Goal: Communication & Community: Answer question/provide support

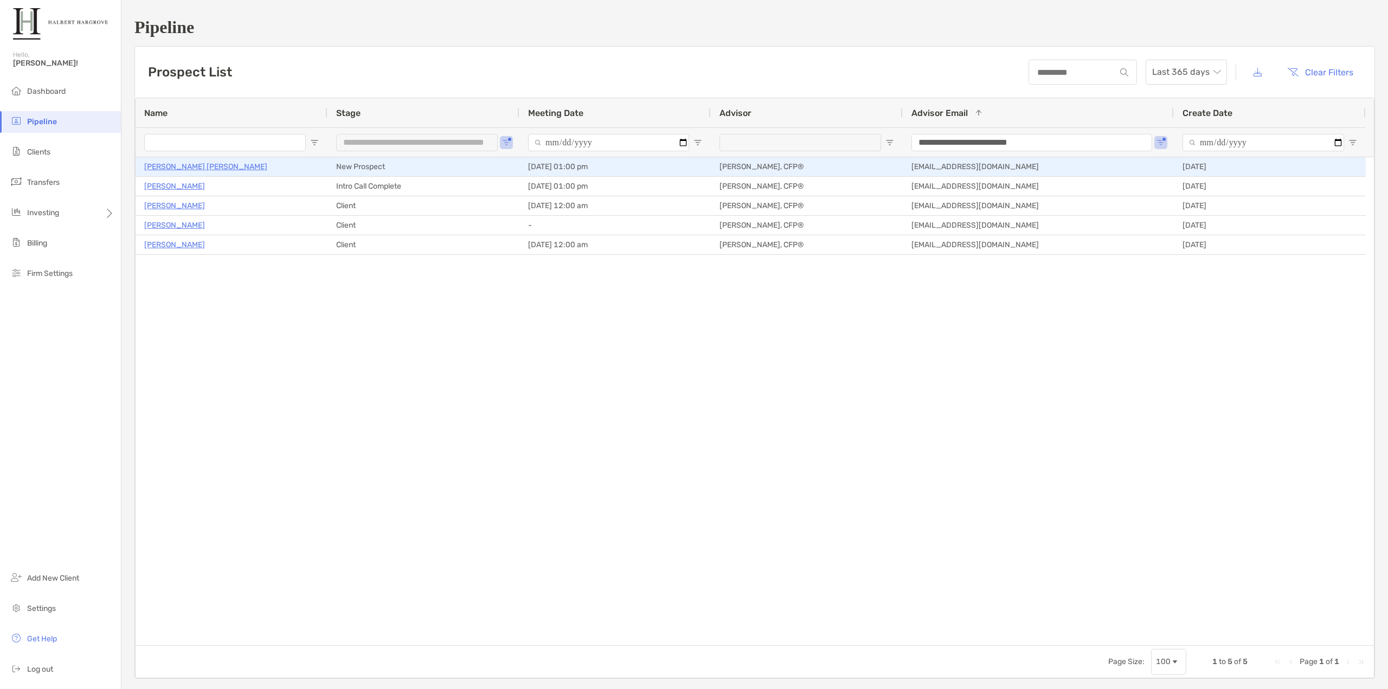
click at [182, 165] on p "[PERSON_NAME] [PERSON_NAME]" at bounding box center [205, 167] width 123 height 14
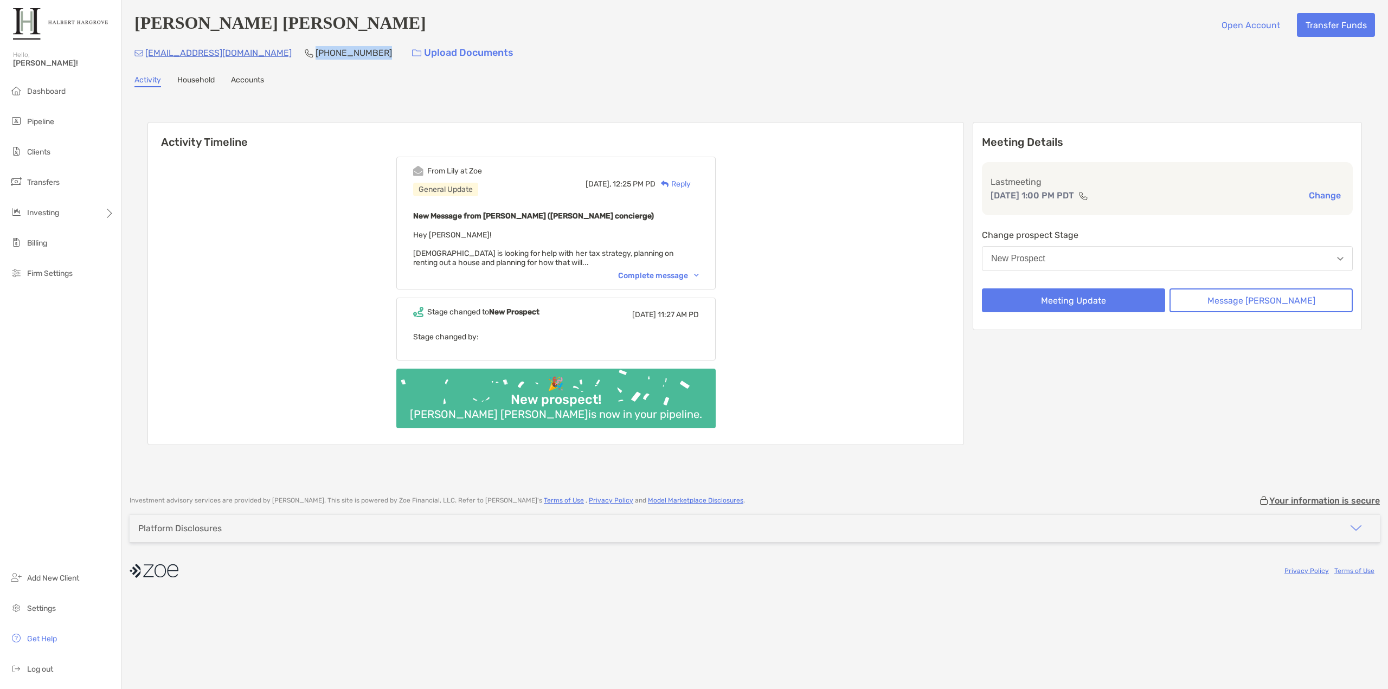
click at [284, 55] on div "gvedashrigowda@gmail.com (469) 682-0322 Upload Documents" at bounding box center [754, 52] width 1241 height 23
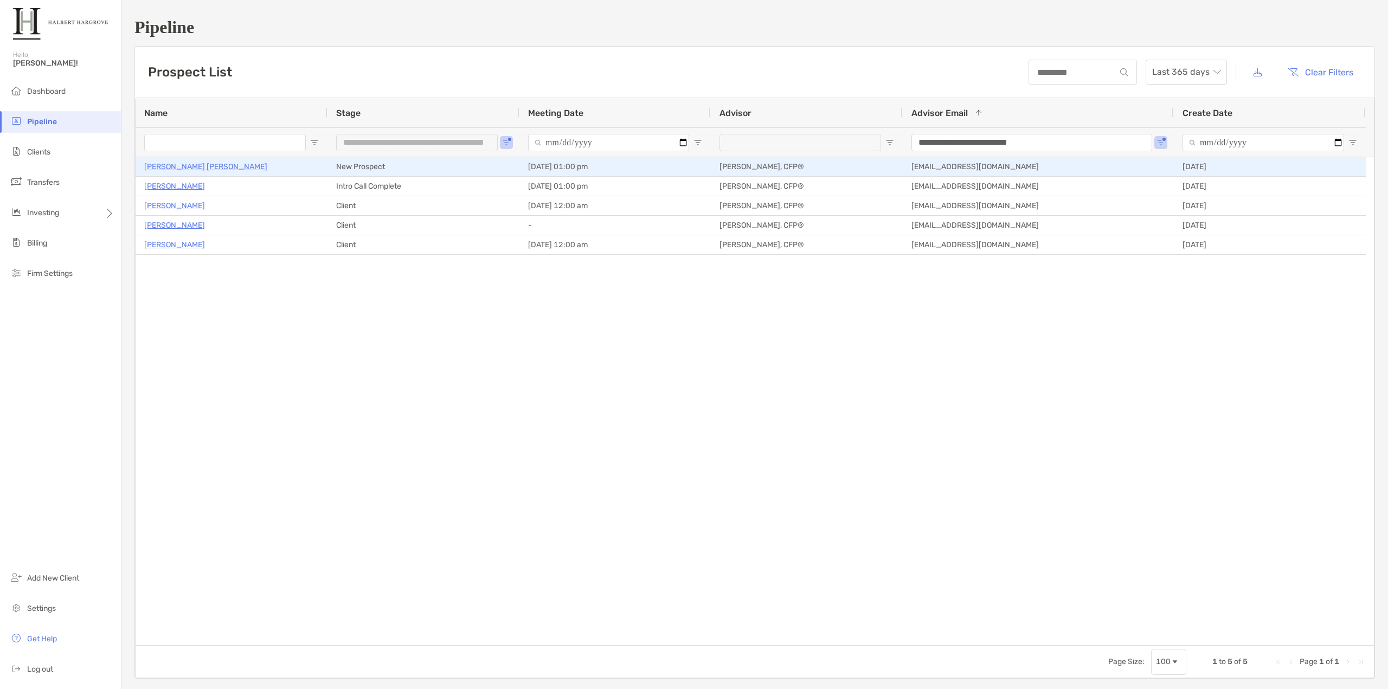
click at [203, 161] on p "[PERSON_NAME] [PERSON_NAME]" at bounding box center [205, 167] width 123 height 14
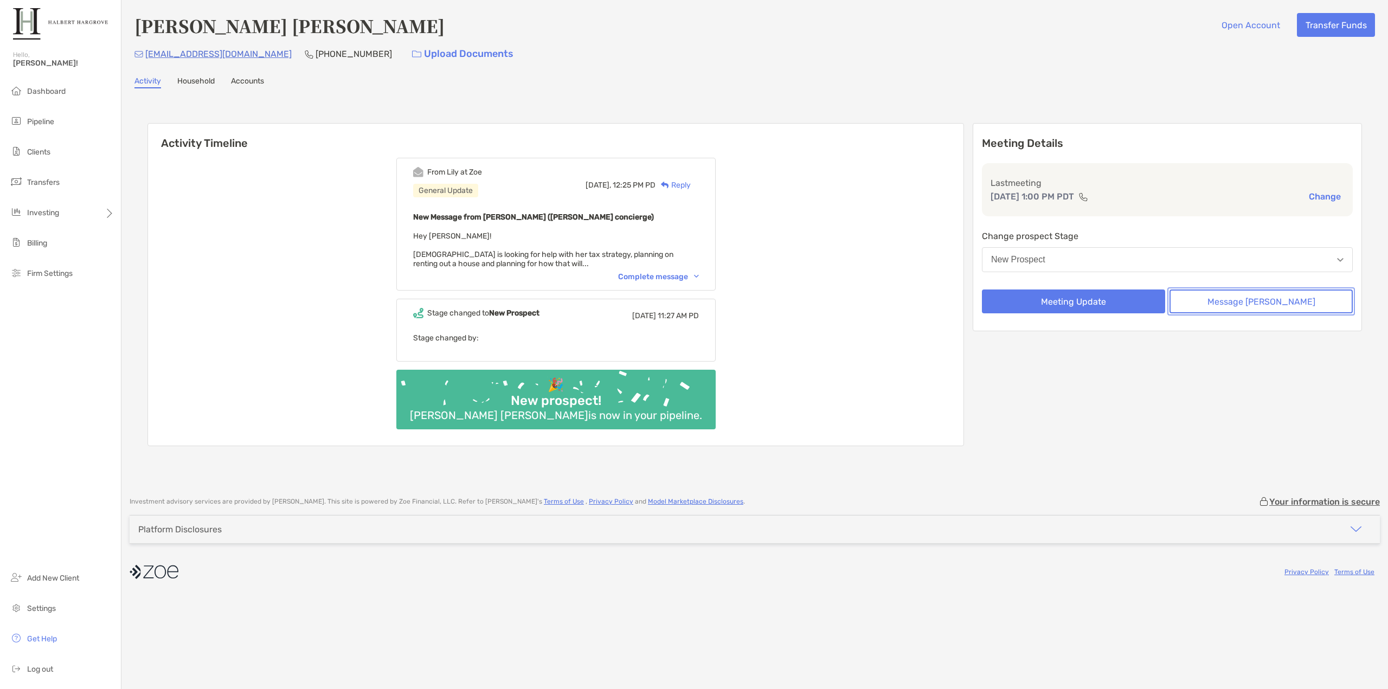
click at [1235, 298] on button "Message [PERSON_NAME]" at bounding box center [1261, 302] width 183 height 24
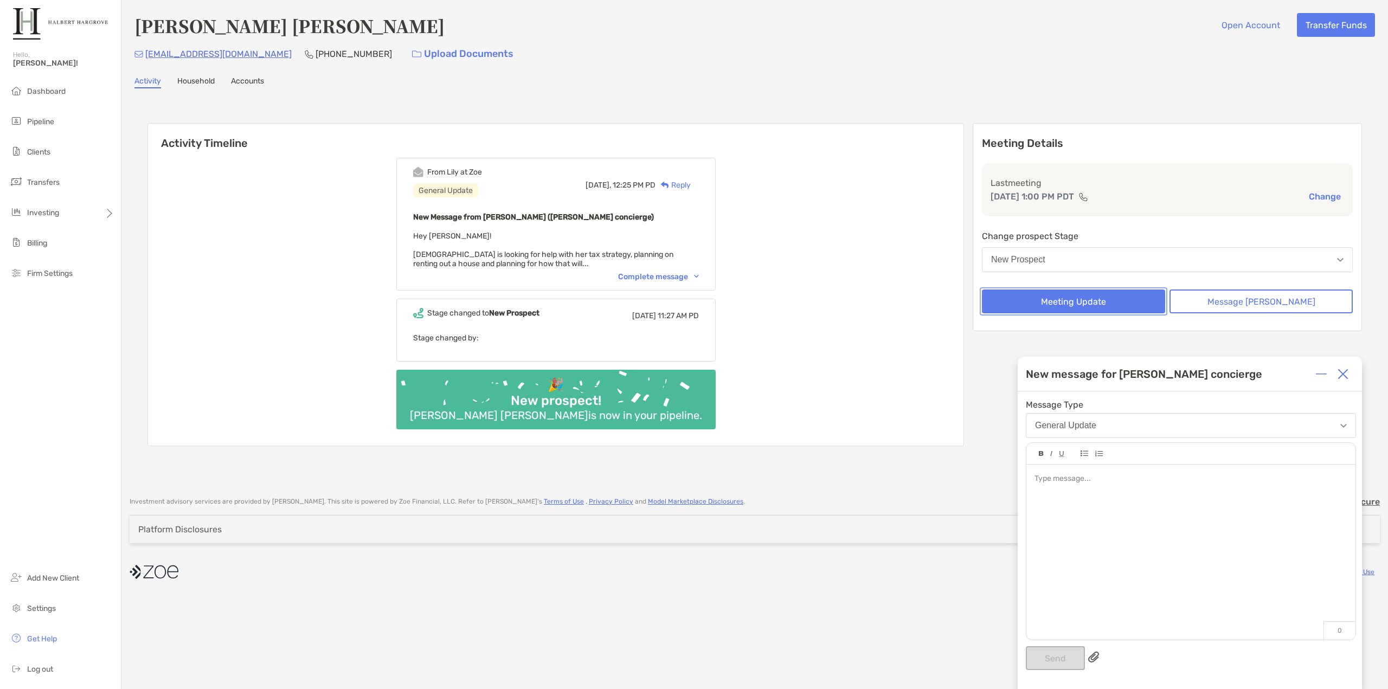
click at [1118, 302] on button "Meeting Update" at bounding box center [1073, 302] width 183 height 24
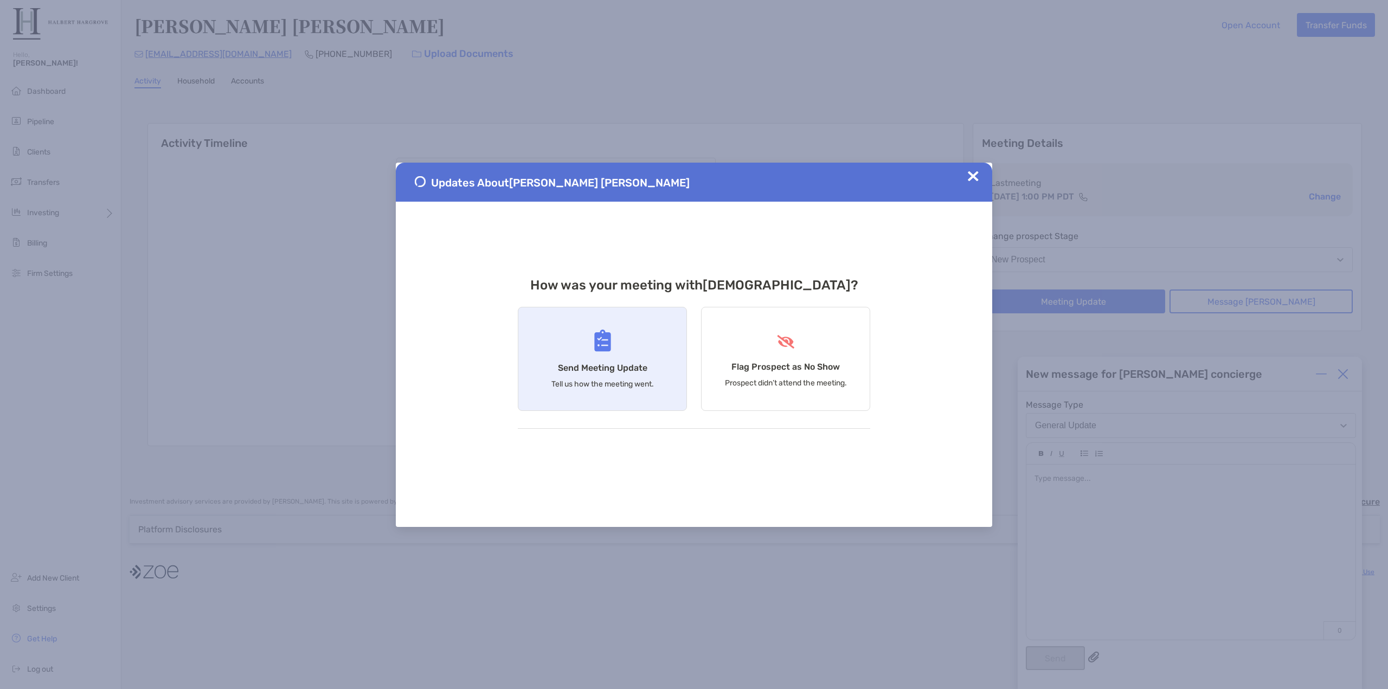
click at [635, 372] on h4 "Send Meeting Update" at bounding box center [602, 368] width 89 height 10
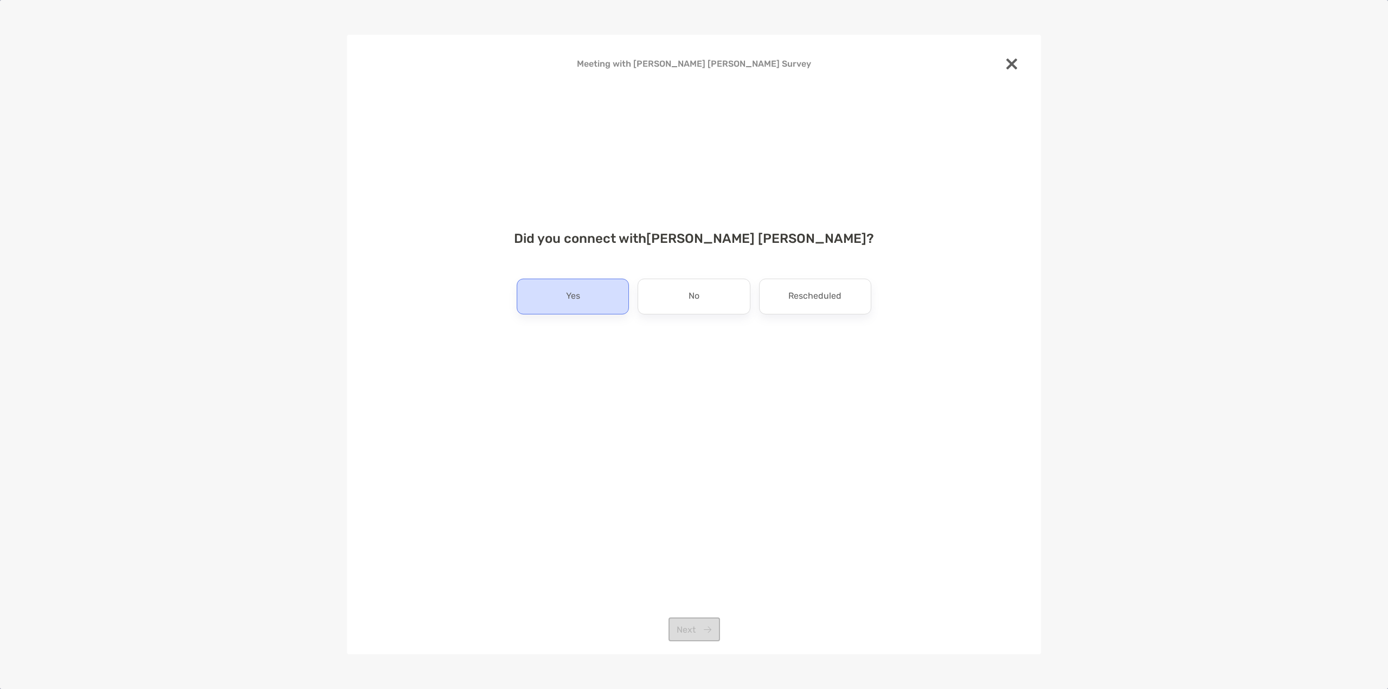
click at [589, 294] on div "Yes" at bounding box center [573, 297] width 112 height 36
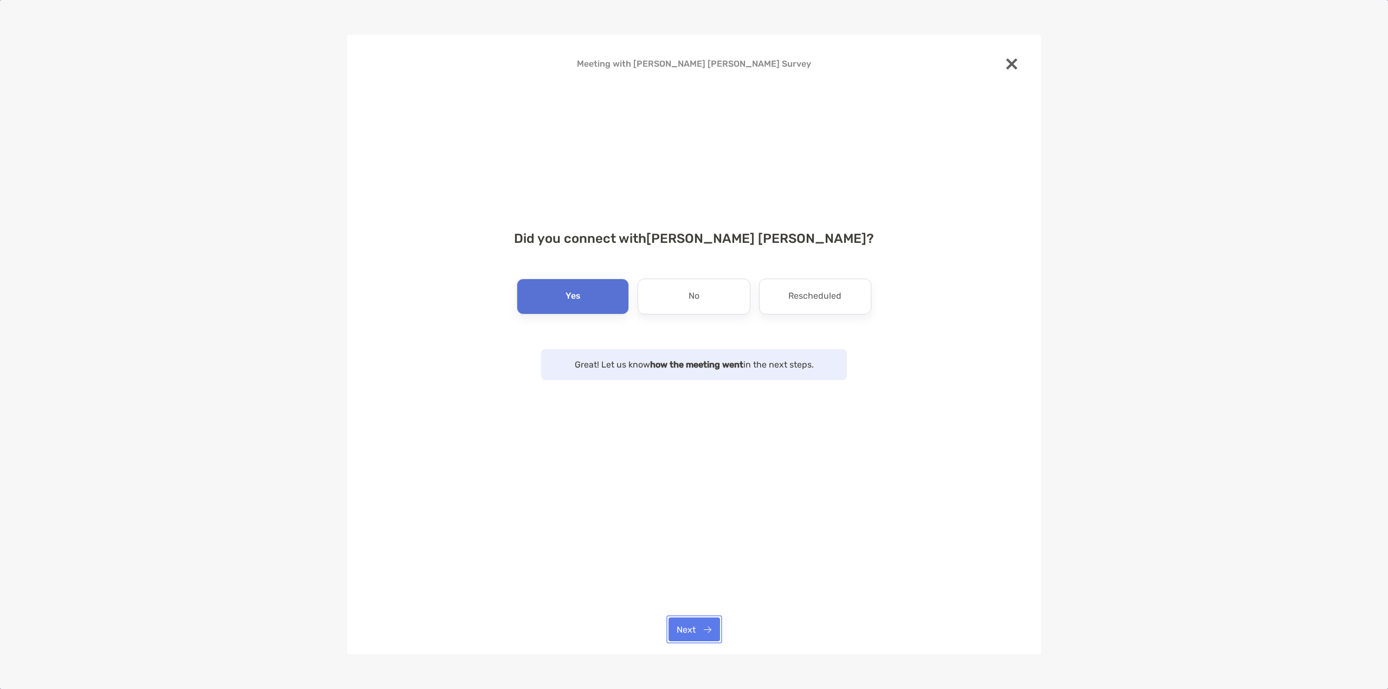
click at [690, 624] on button "Next" at bounding box center [695, 630] width 52 height 24
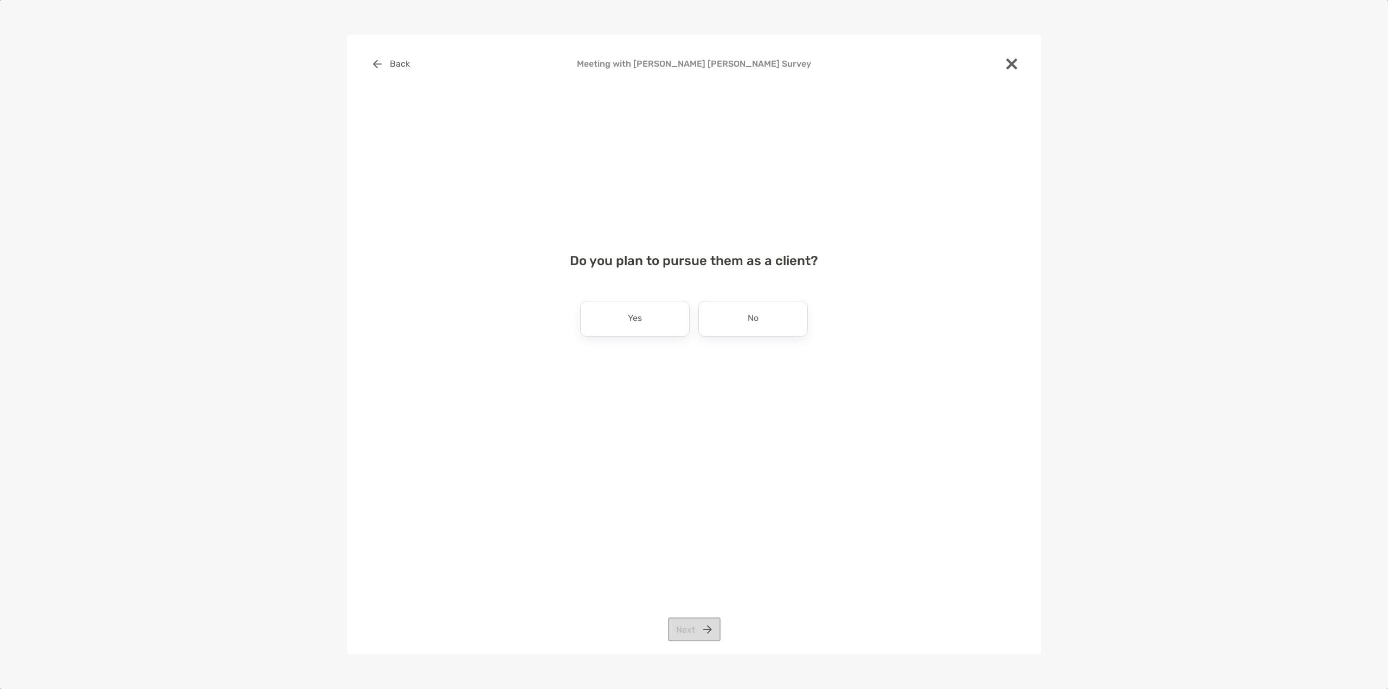
click at [728, 334] on div "No" at bounding box center [753, 319] width 110 height 36
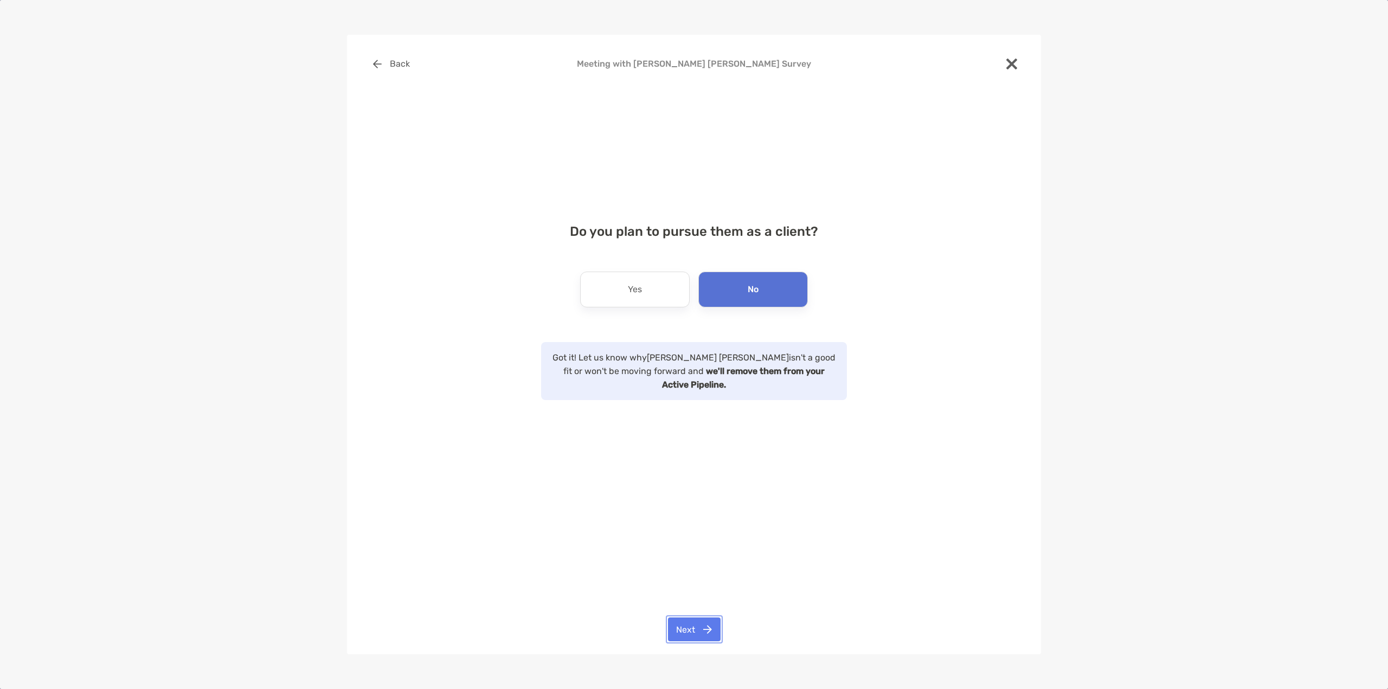
click at [695, 638] on button "Next" at bounding box center [694, 630] width 53 height 24
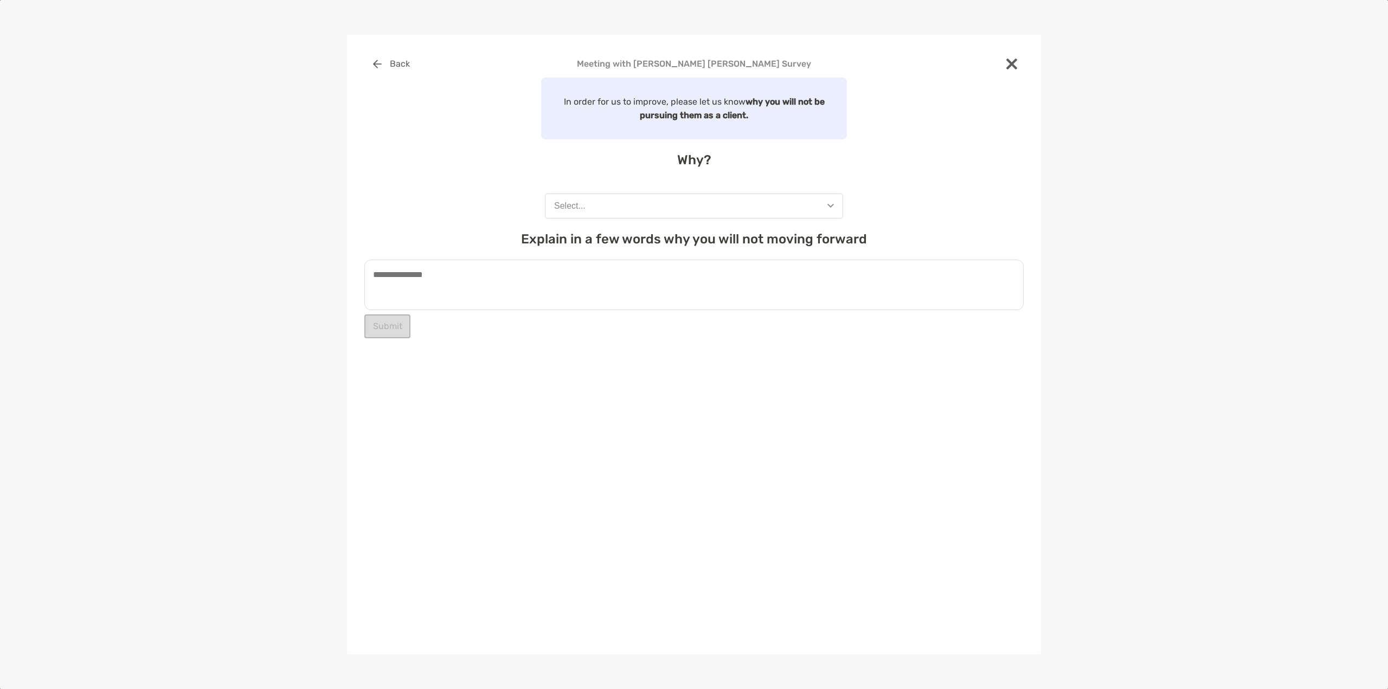
click at [724, 211] on button "Select..." at bounding box center [694, 206] width 298 height 25
click at [606, 254] on button "Price" at bounding box center [693, 261] width 297 height 28
click at [578, 287] on textarea at bounding box center [693, 285] width 659 height 50
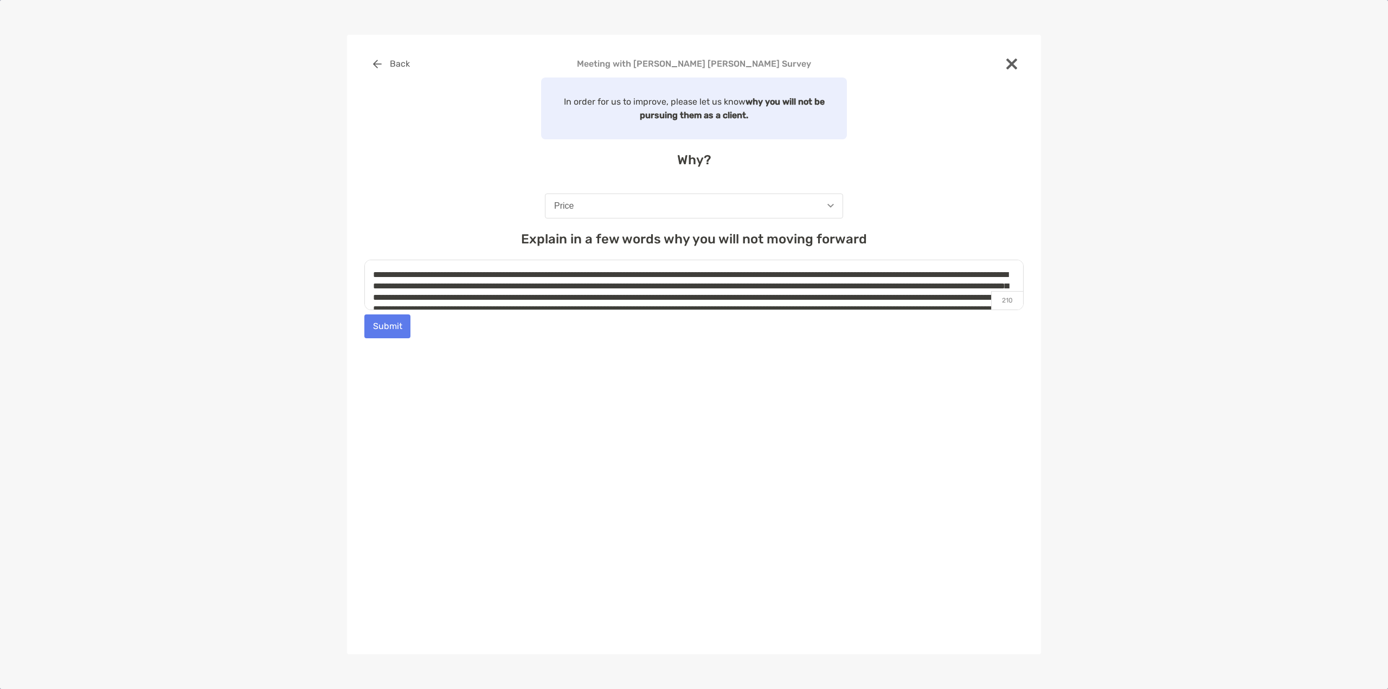
click at [799, 292] on textarea "**********" at bounding box center [693, 285] width 659 height 50
click at [793, 296] on textarea "**********" at bounding box center [693, 285] width 659 height 50
drag, startPoint x: 663, startPoint y: 291, endPoint x: 242, endPoint y: 246, distance: 423.6
click at [242, 246] on div "Back Meeting with Veda Govinda Gowda Survey In order for us to improve, please …" at bounding box center [694, 344] width 1388 height 689
type textarea "**********"
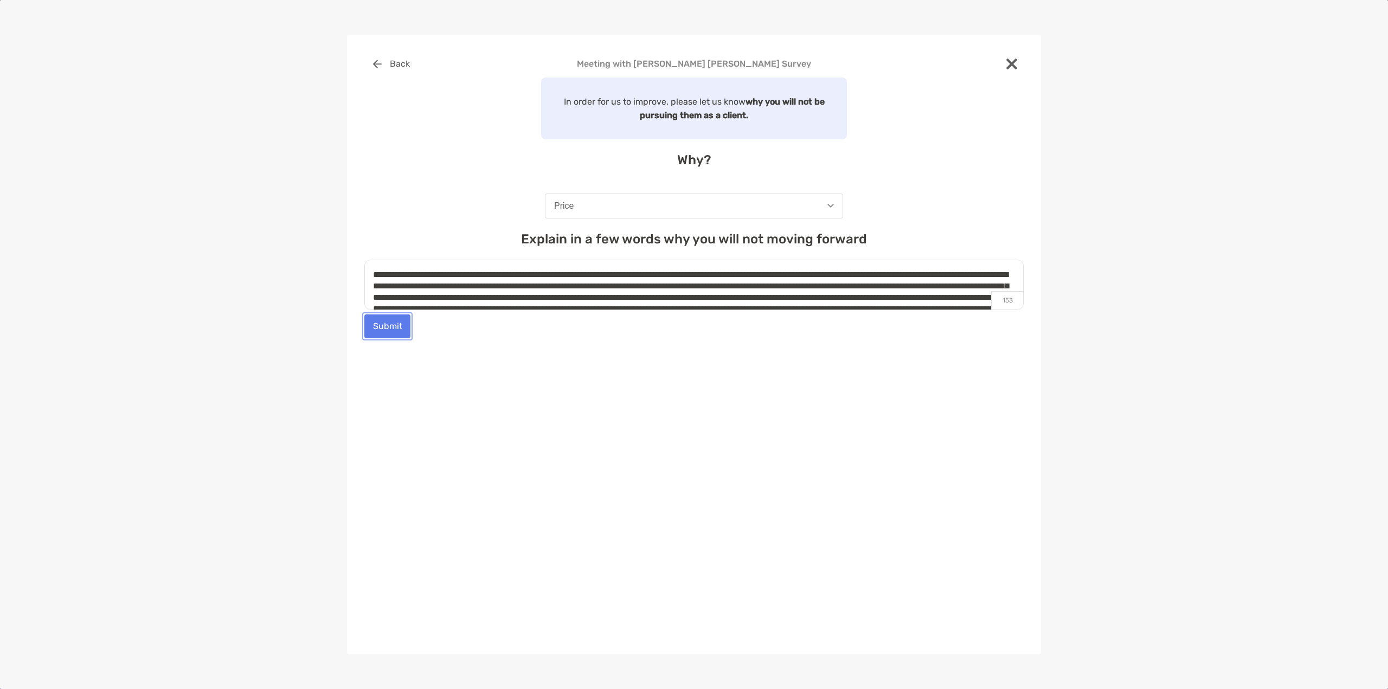
click at [397, 324] on button "Submit" at bounding box center [387, 326] width 46 height 24
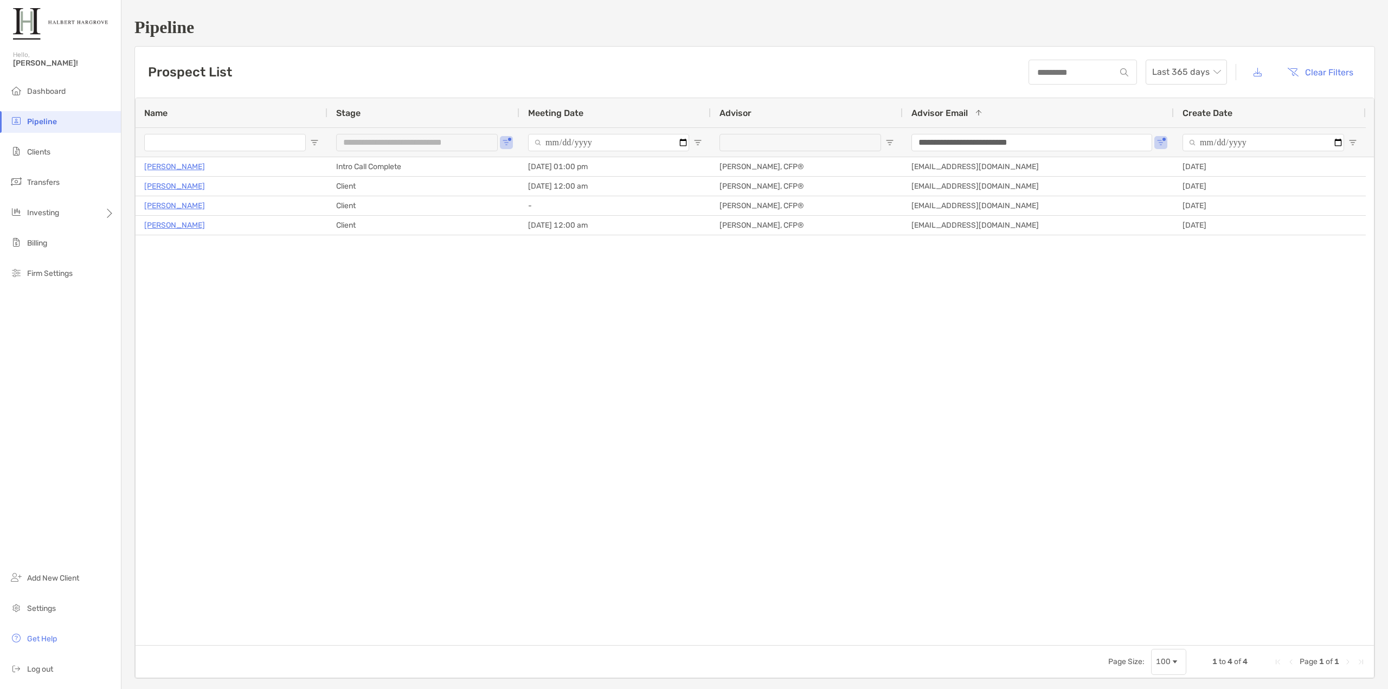
click at [202, 268] on div "Cindy Wright Intro Call Complete 10/17/2025 - 01:00 pm Tony Delane, CFP® tdelan…" at bounding box center [755, 401] width 1238 height 488
click at [1080, 75] on input at bounding box center [1073, 72] width 86 height 9
type input "***"
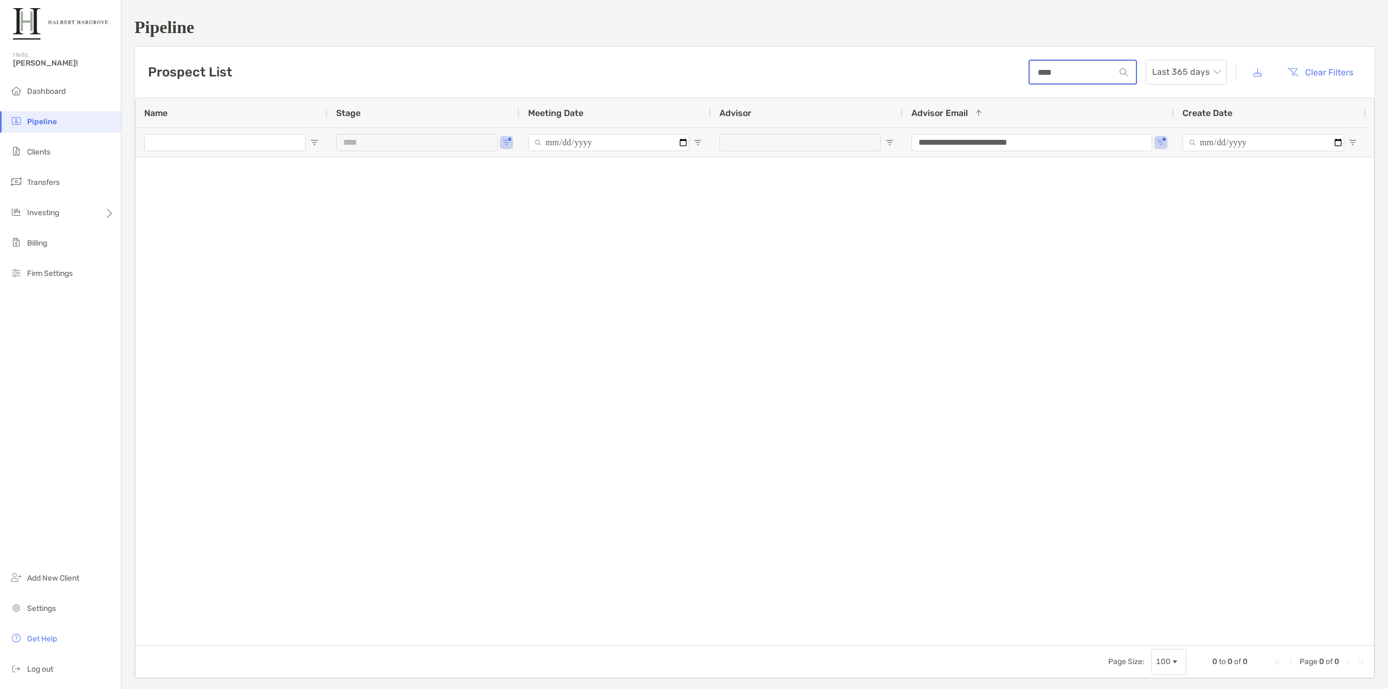
type input "****"
click at [501, 144] on div "***" at bounding box center [424, 141] width 192 height 29
click at [505, 143] on span "Open Filter Menu" at bounding box center [506, 142] width 9 height 9
click at [509, 210] on div "Lost" at bounding box center [556, 209] width 113 height 15
type input "********"
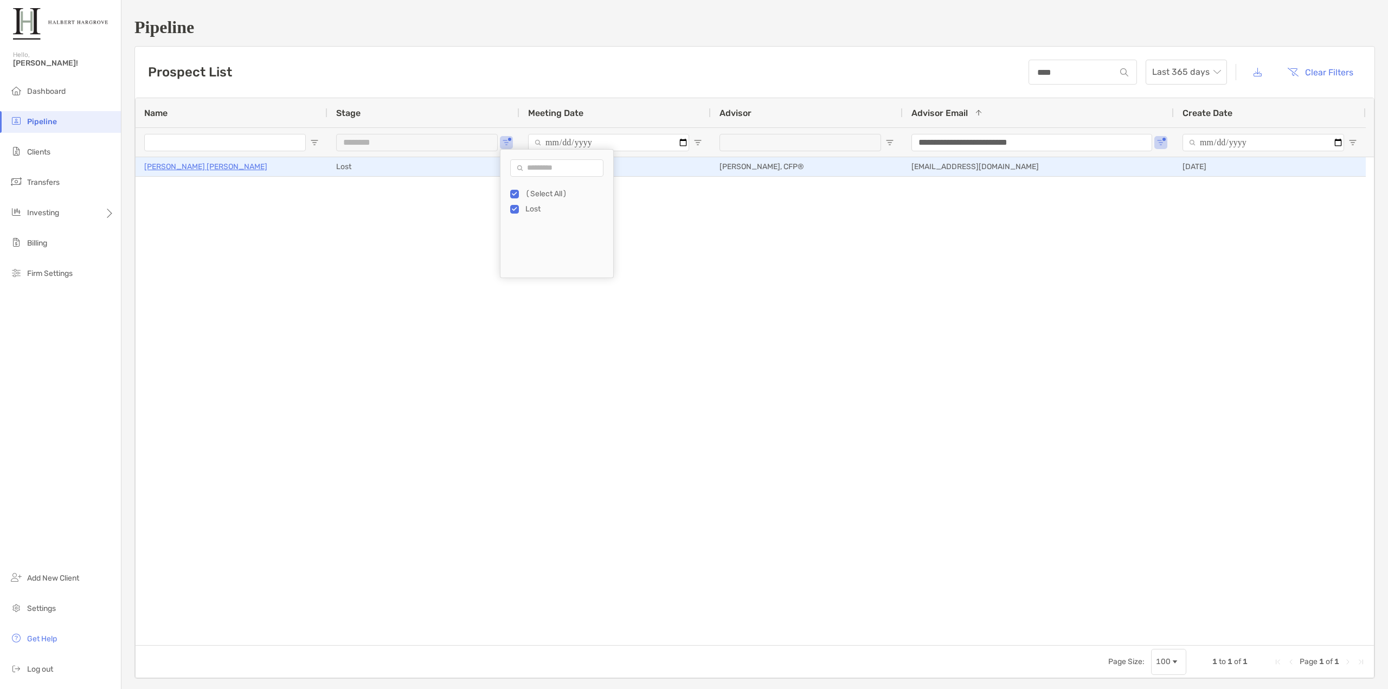
click at [161, 166] on p "[PERSON_NAME] [PERSON_NAME]" at bounding box center [205, 167] width 123 height 14
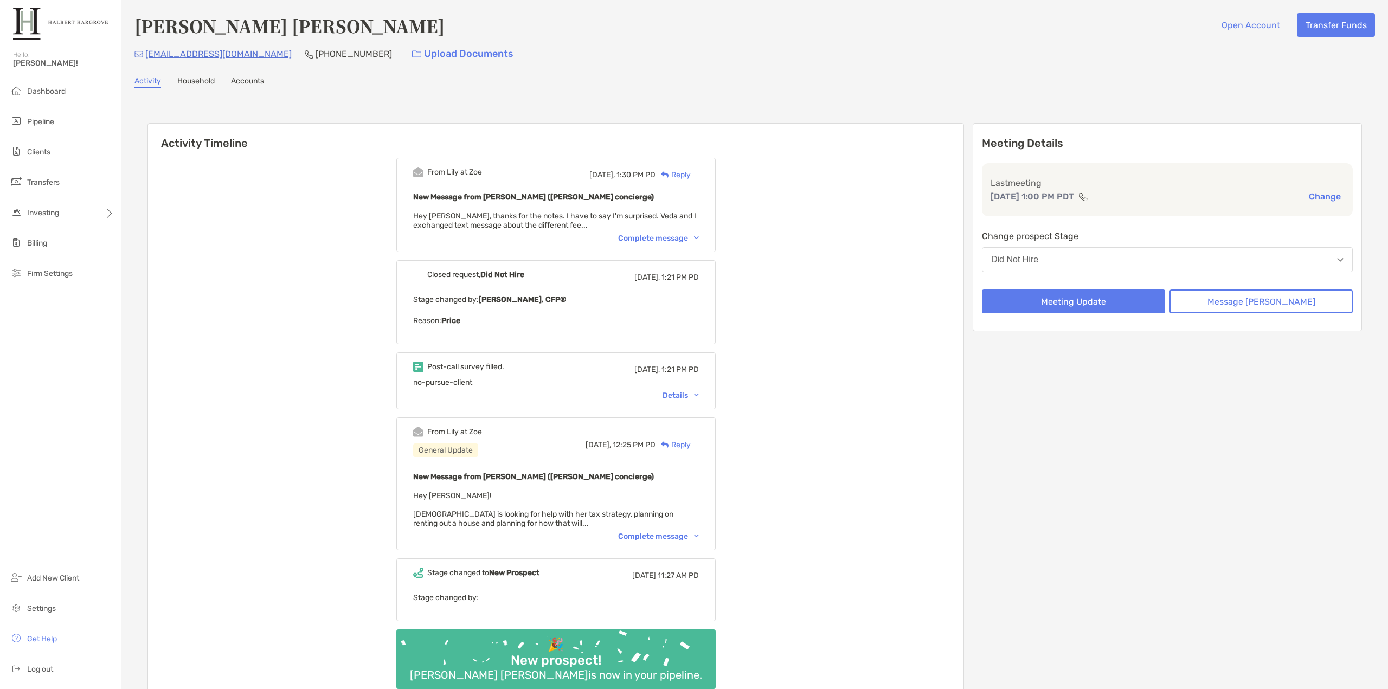
drag, startPoint x: 776, startPoint y: 211, endPoint x: 720, endPoint y: 219, distance: 57.4
click at [776, 211] on div "From [PERSON_NAME] at Zoe [DATE], 1:30 PM PD Reply New Message from [PERSON_NAM…" at bounding box center [556, 428] width 816 height 556
click at [670, 239] on div "Complete message" at bounding box center [658, 238] width 81 height 9
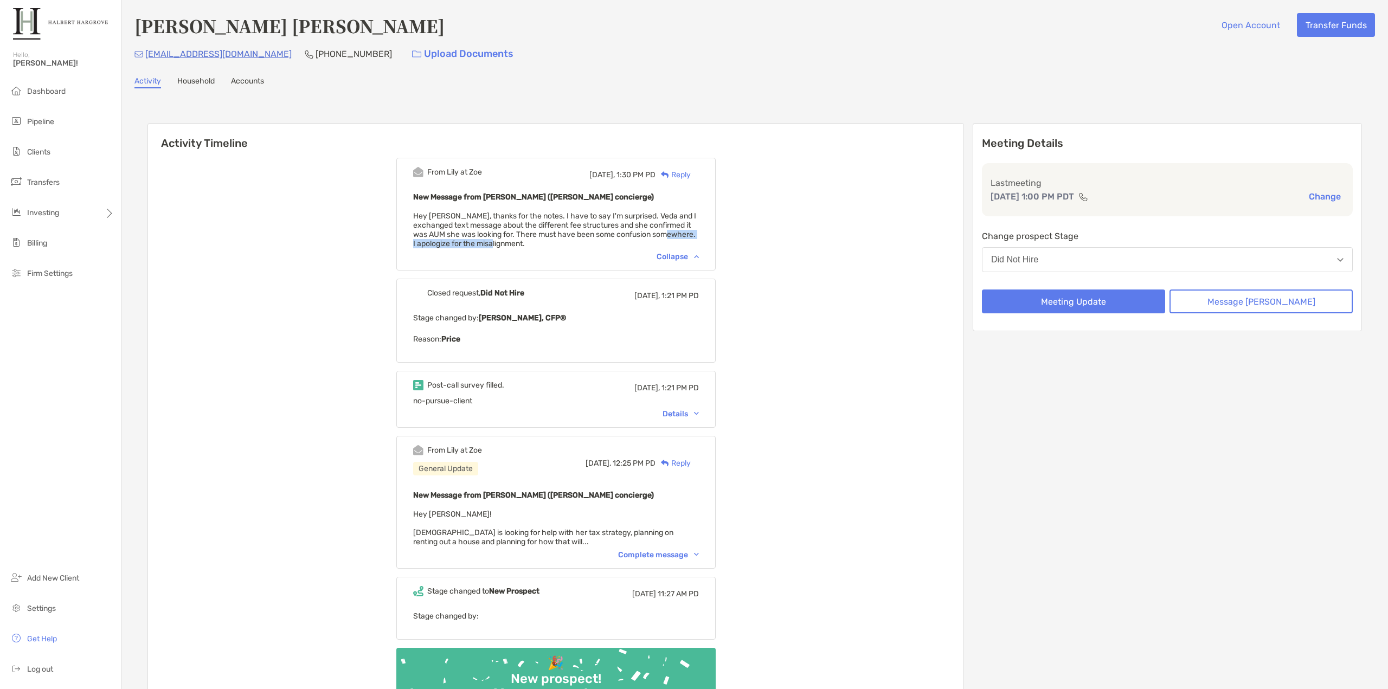
drag, startPoint x: 756, startPoint y: 239, endPoint x: 762, endPoint y: 240, distance: 6.0
click at [758, 240] on div "From [PERSON_NAME] at Zoe [DATE], 1:30 PM PD Reply New Message from [PERSON_NAM…" at bounding box center [556, 437] width 816 height 574
click at [1260, 304] on button "Message [PERSON_NAME]" at bounding box center [1261, 302] width 183 height 24
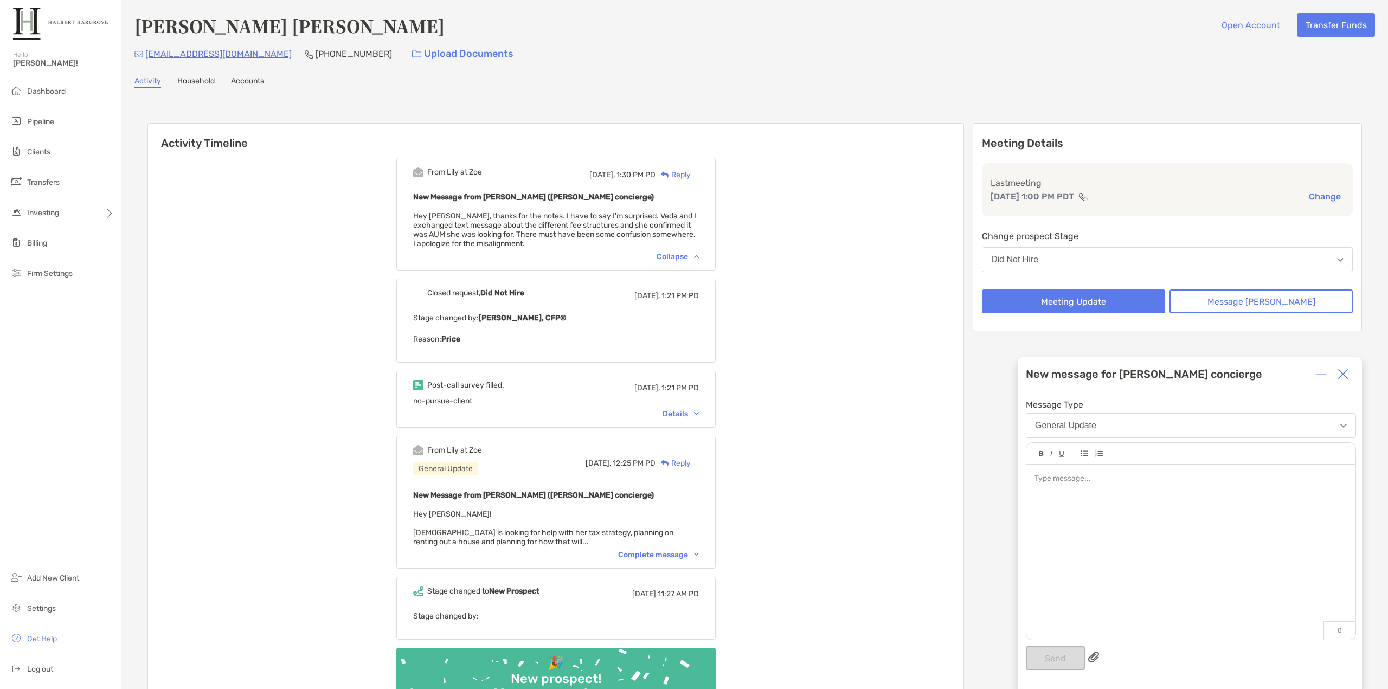
click at [1114, 504] on div at bounding box center [1190, 547] width 329 height 164
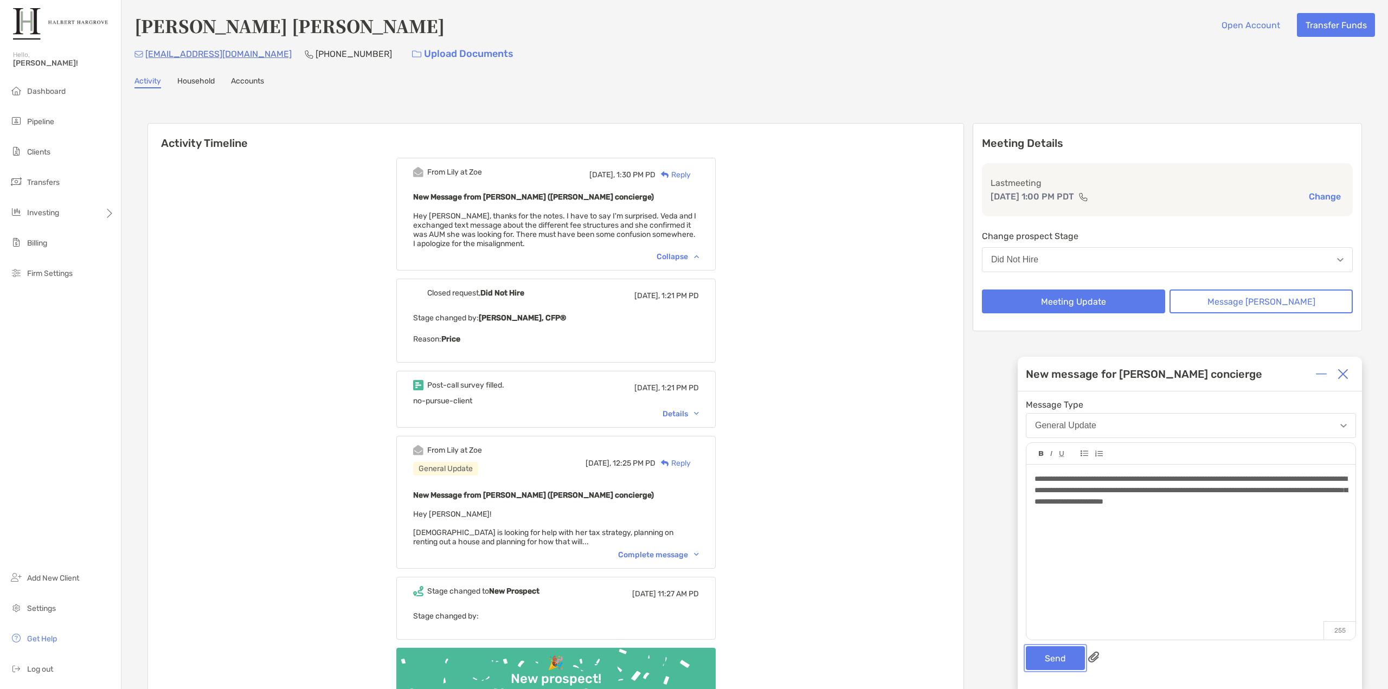
click at [1044, 654] on button "Send" at bounding box center [1055, 658] width 59 height 24
